Goal: Navigation & Orientation: Find specific page/section

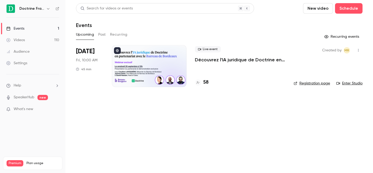
click at [217, 23] on div "Events" at bounding box center [219, 25] width 286 height 6
click at [49, 7] on icon "button" at bounding box center [48, 9] width 4 height 4
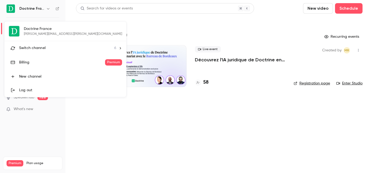
click at [37, 46] on span "Switch channel" at bounding box center [32, 47] width 26 height 5
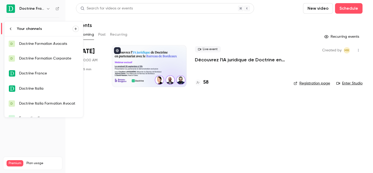
click at [59, 43] on div "Doctrine Formation Avocats" at bounding box center [49, 43] width 60 height 5
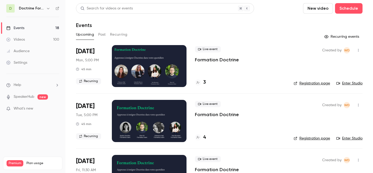
click at [349, 83] on link "Enter Studio" at bounding box center [349, 83] width 26 height 5
click at [312, 83] on link "Registration page" at bounding box center [311, 83] width 36 height 5
